Goal: Information Seeking & Learning: Check status

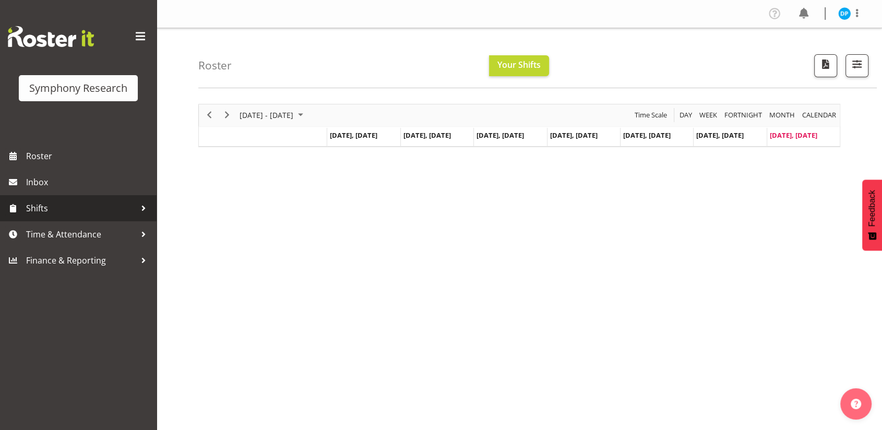
click at [44, 206] on span "Shifts" at bounding box center [81, 208] width 110 height 16
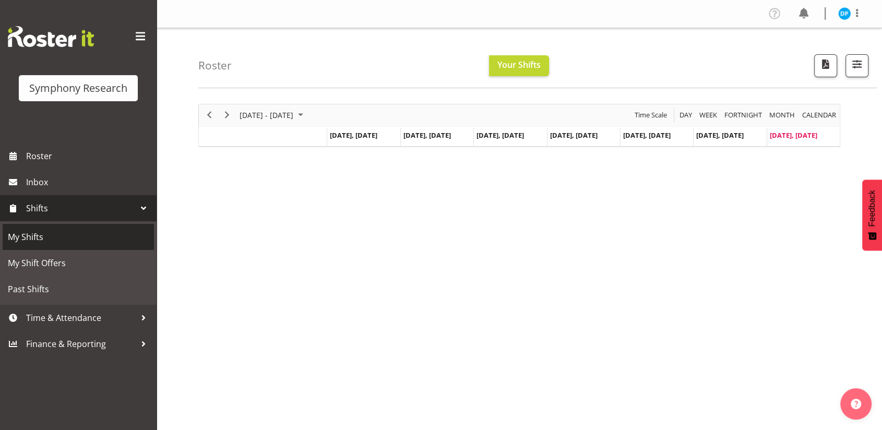
click at [38, 242] on span "My Shifts" at bounding box center [78, 237] width 141 height 16
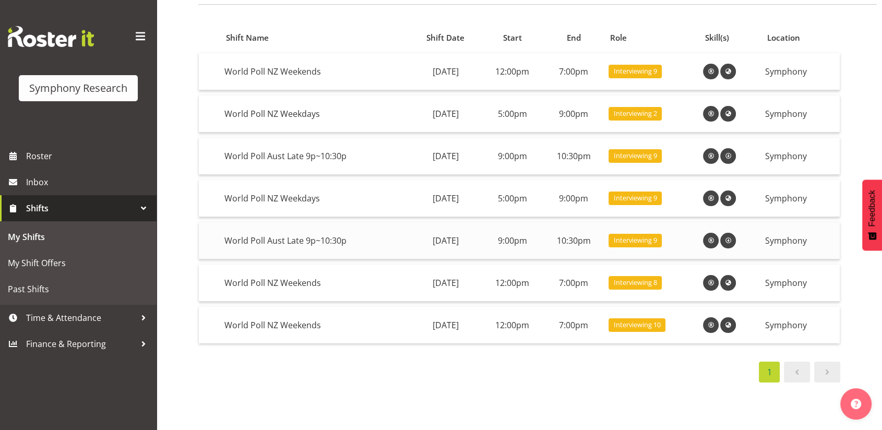
scroll to position [88, 0]
click at [61, 316] on span "Time & Attendance" at bounding box center [81, 318] width 110 height 16
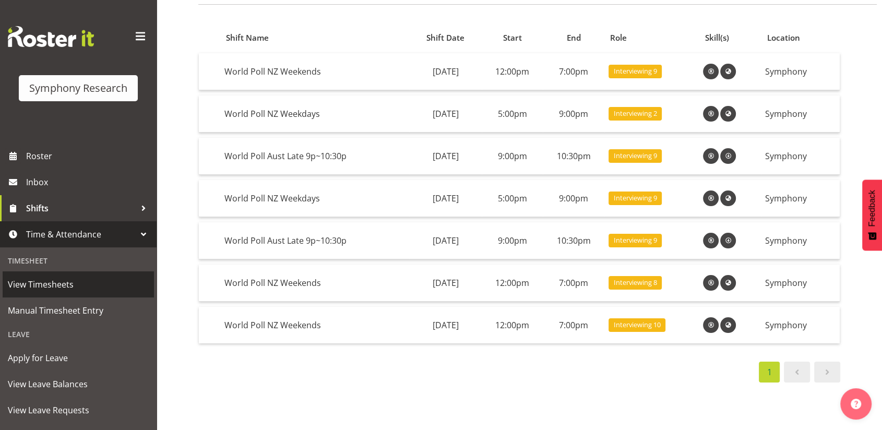
click at [44, 285] on span "View Timesheets" at bounding box center [78, 285] width 141 height 16
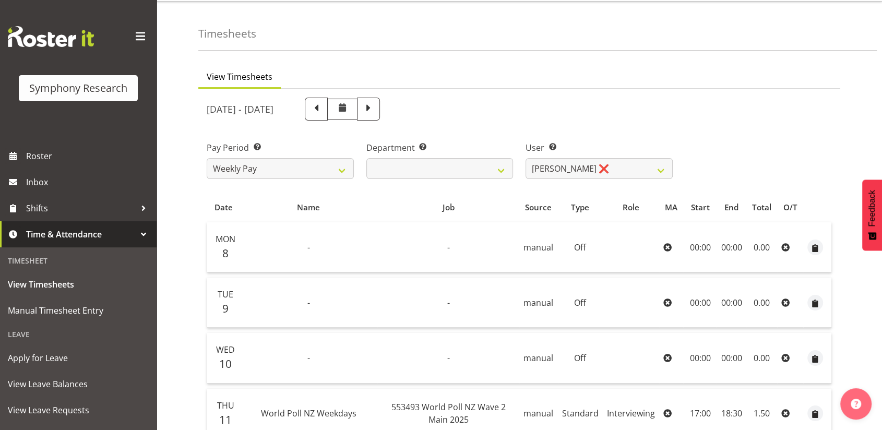
scroll to position [26, 0]
click at [375, 109] on span at bounding box center [369, 109] width 14 height 14
select select
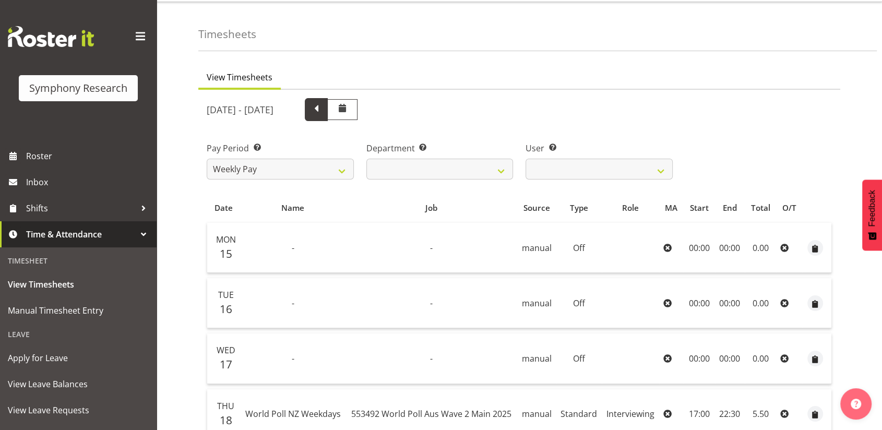
click at [323, 104] on span at bounding box center [316, 109] width 14 height 14
select select
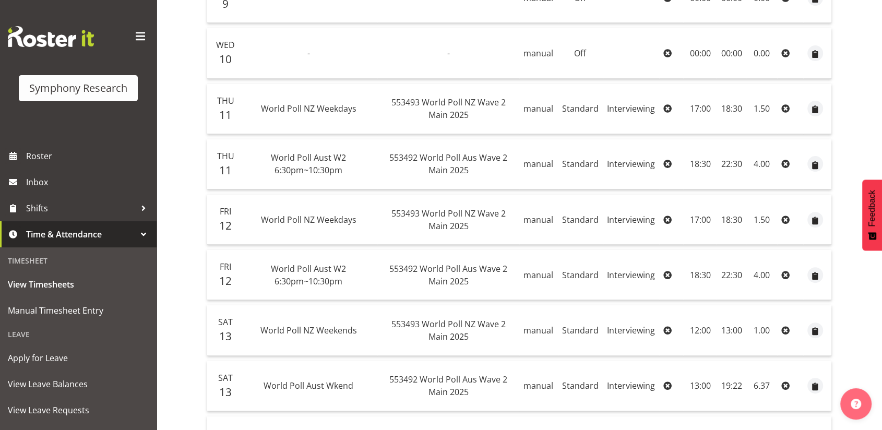
scroll to position [505, 0]
